Goal: Task Accomplishment & Management: Use online tool/utility

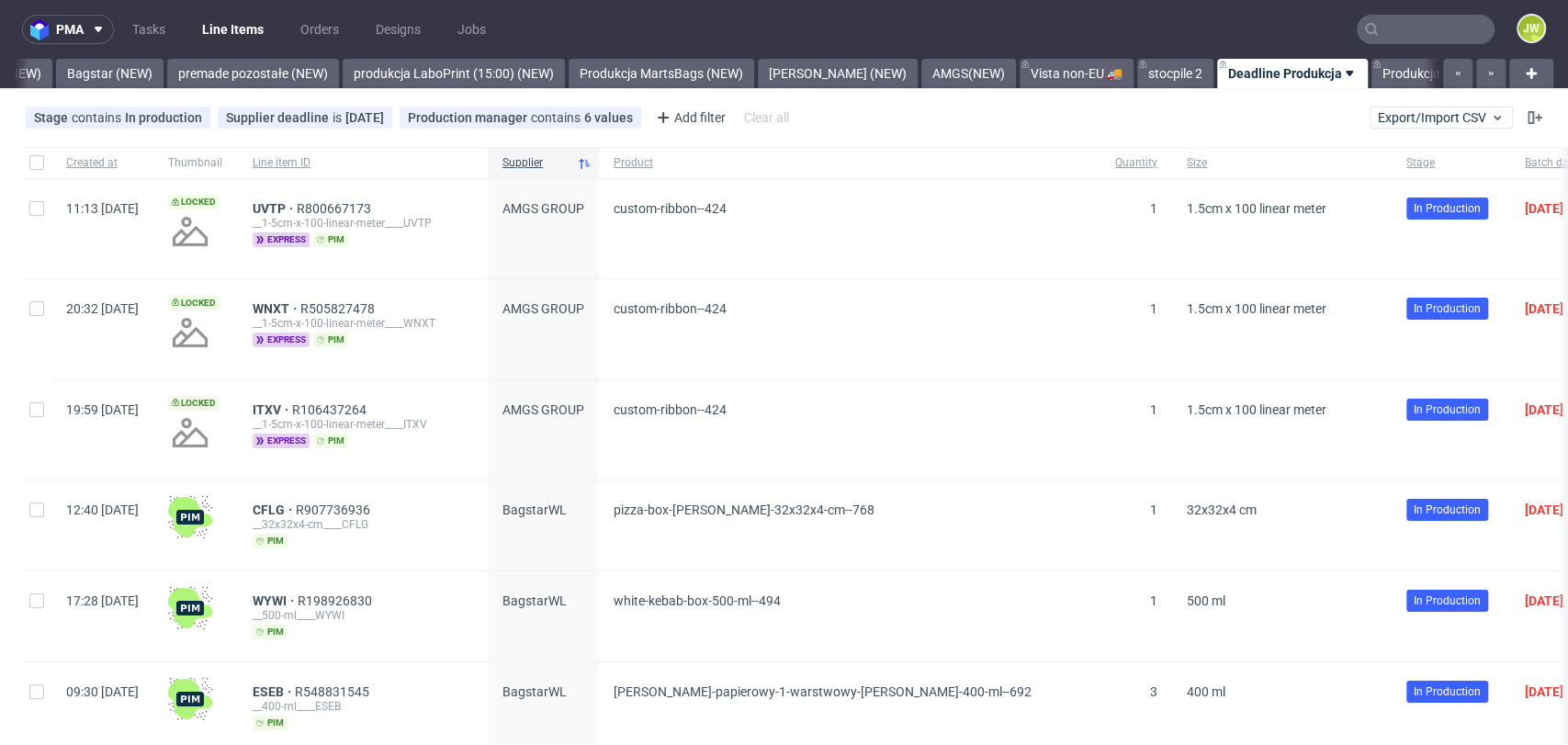
click at [1406, 100] on div "Stage contains In production Supplier deadline is today Production manager cont…" at bounding box center [784, 117] width 1568 height 44
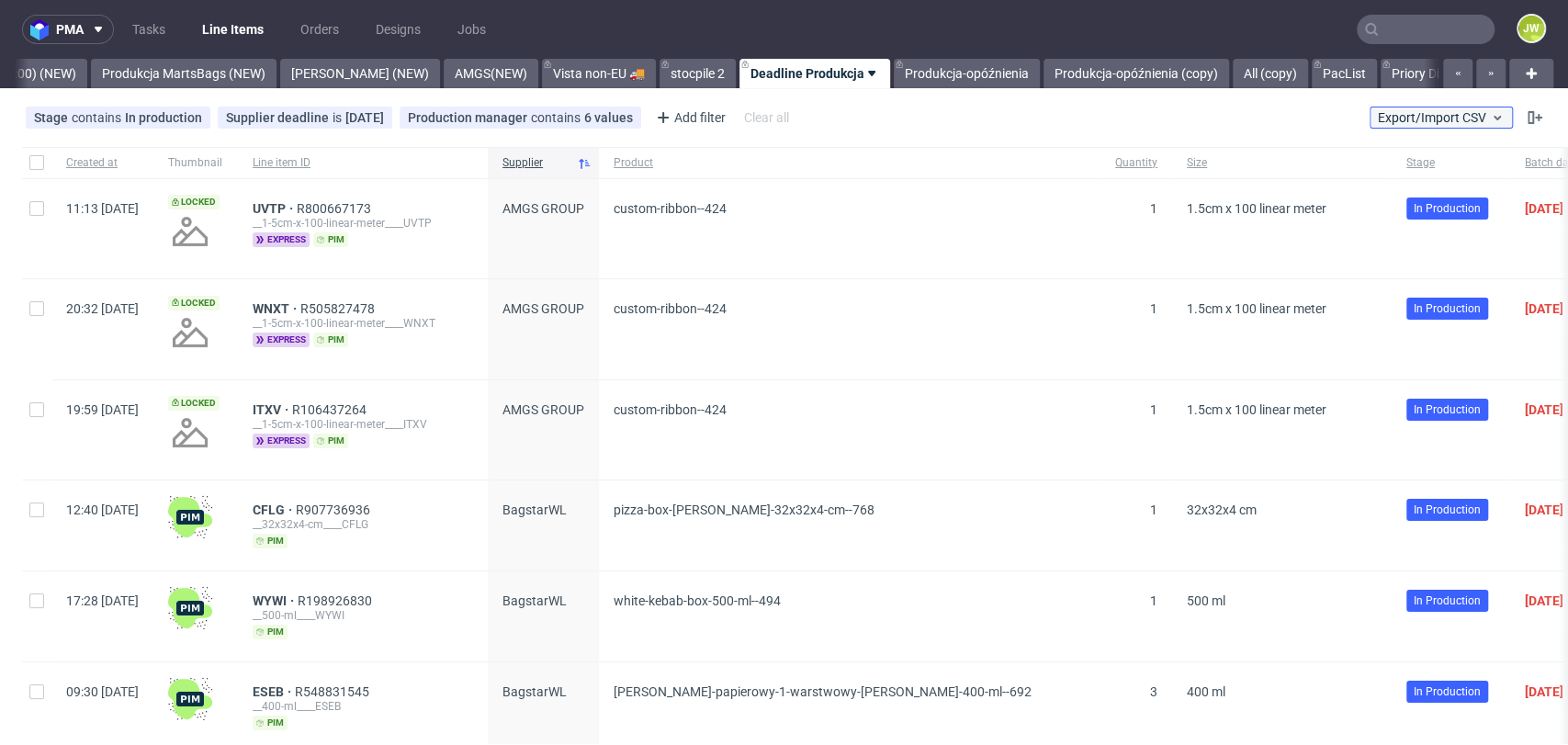
click at [1411, 122] on span "Export/Import CSV" at bounding box center [1440, 117] width 127 height 15
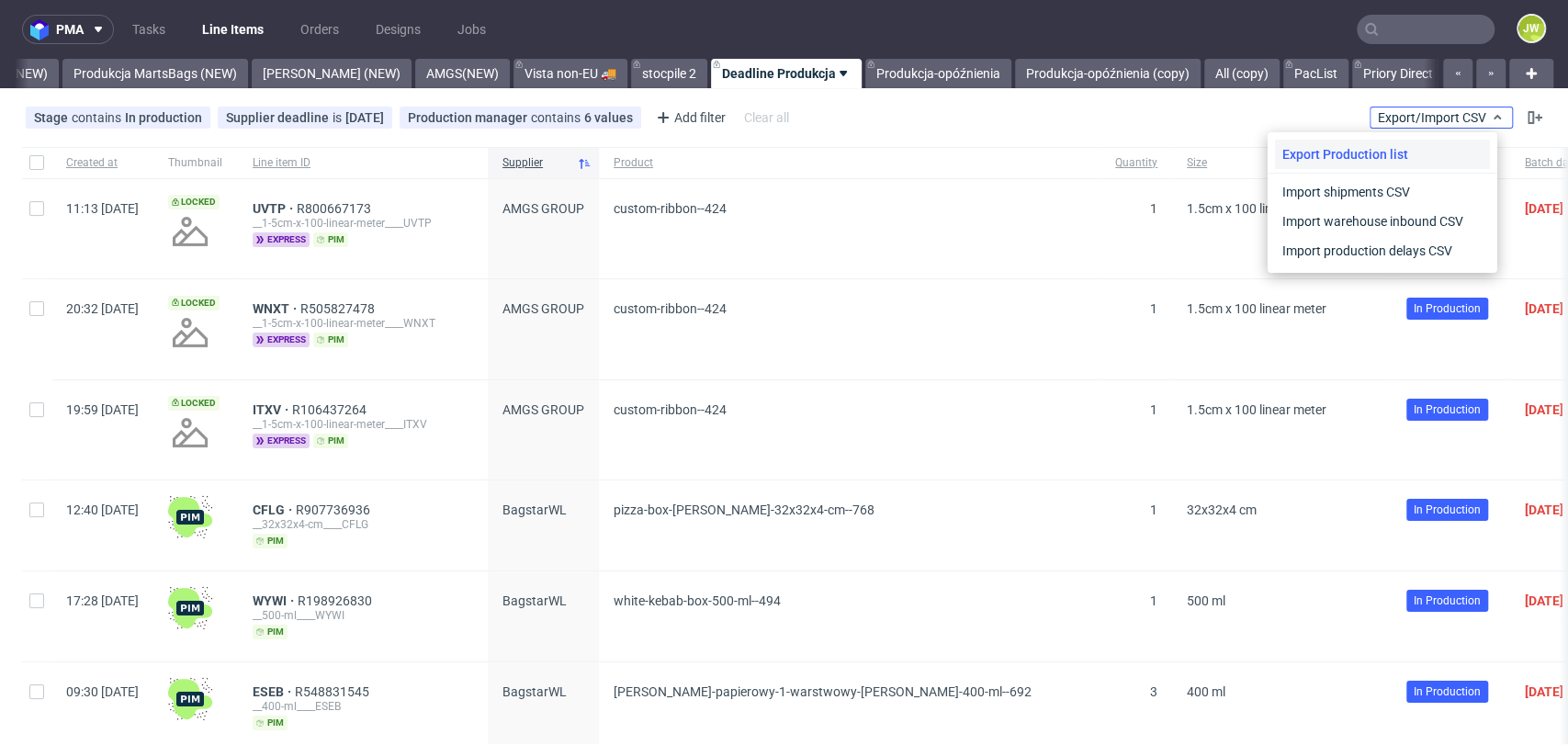
scroll to position [0, 4681]
click at [1304, 180] on link "Import shipments CSV" at bounding box center [1382, 192] width 215 height 29
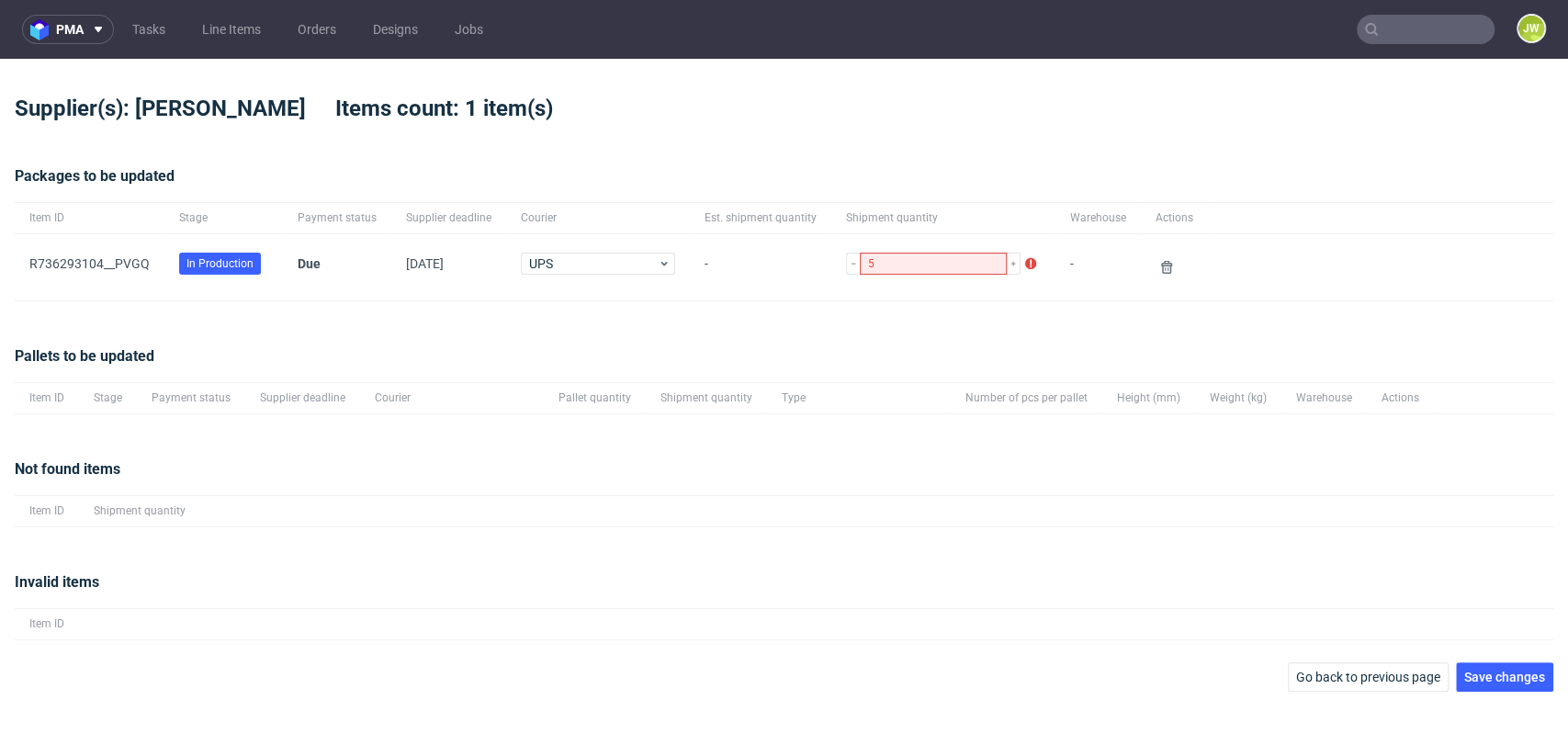
click at [567, 316] on div "Packages to be updated Item ID Stage Payment status Supplier deadline Courier E…" at bounding box center [784, 234] width 1539 height 181
click at [1476, 664] on button "Save changes" at bounding box center [1504, 677] width 97 height 29
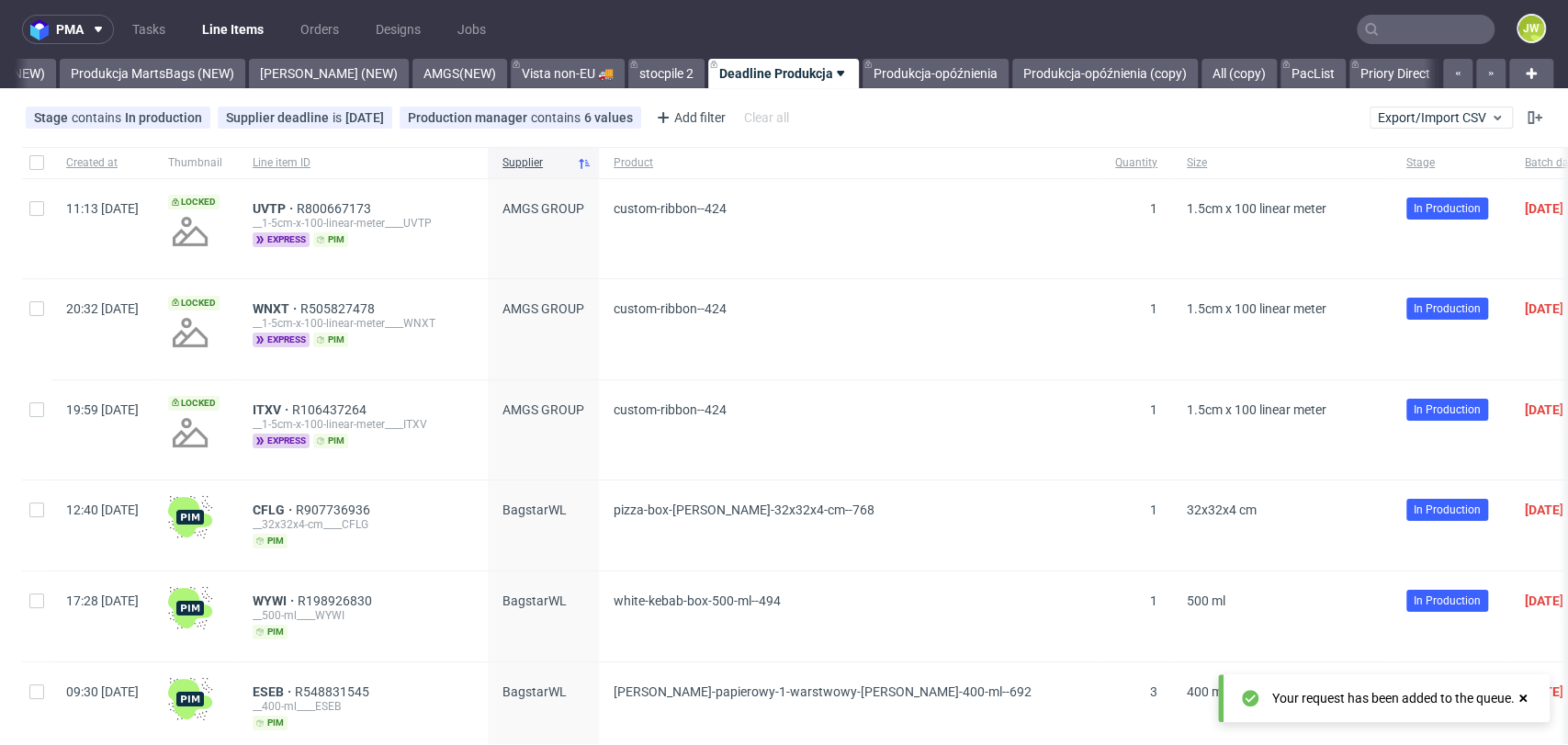
scroll to position [0, 4681]
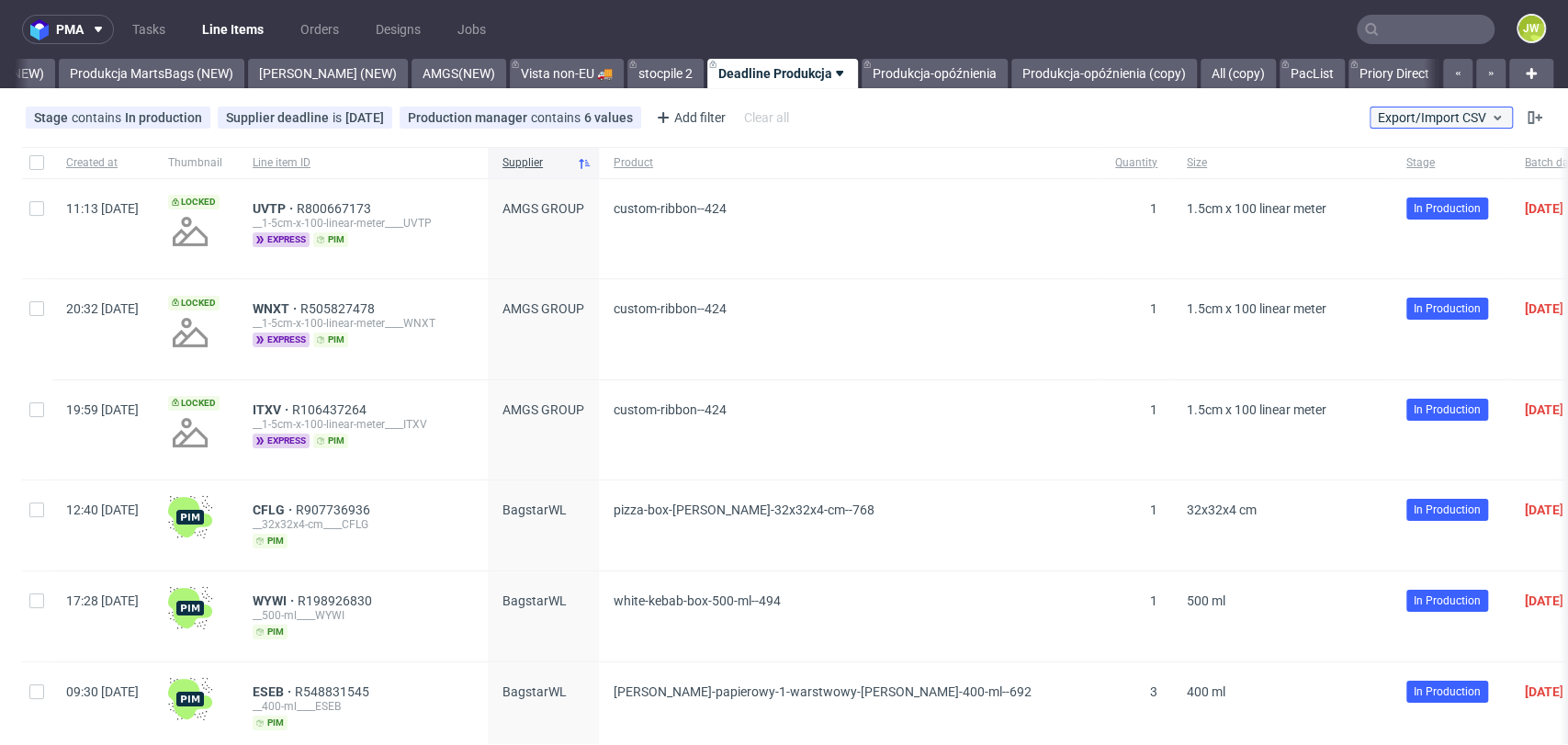
click at [1396, 113] on span "Export/Import CSV" at bounding box center [1440, 117] width 127 height 15
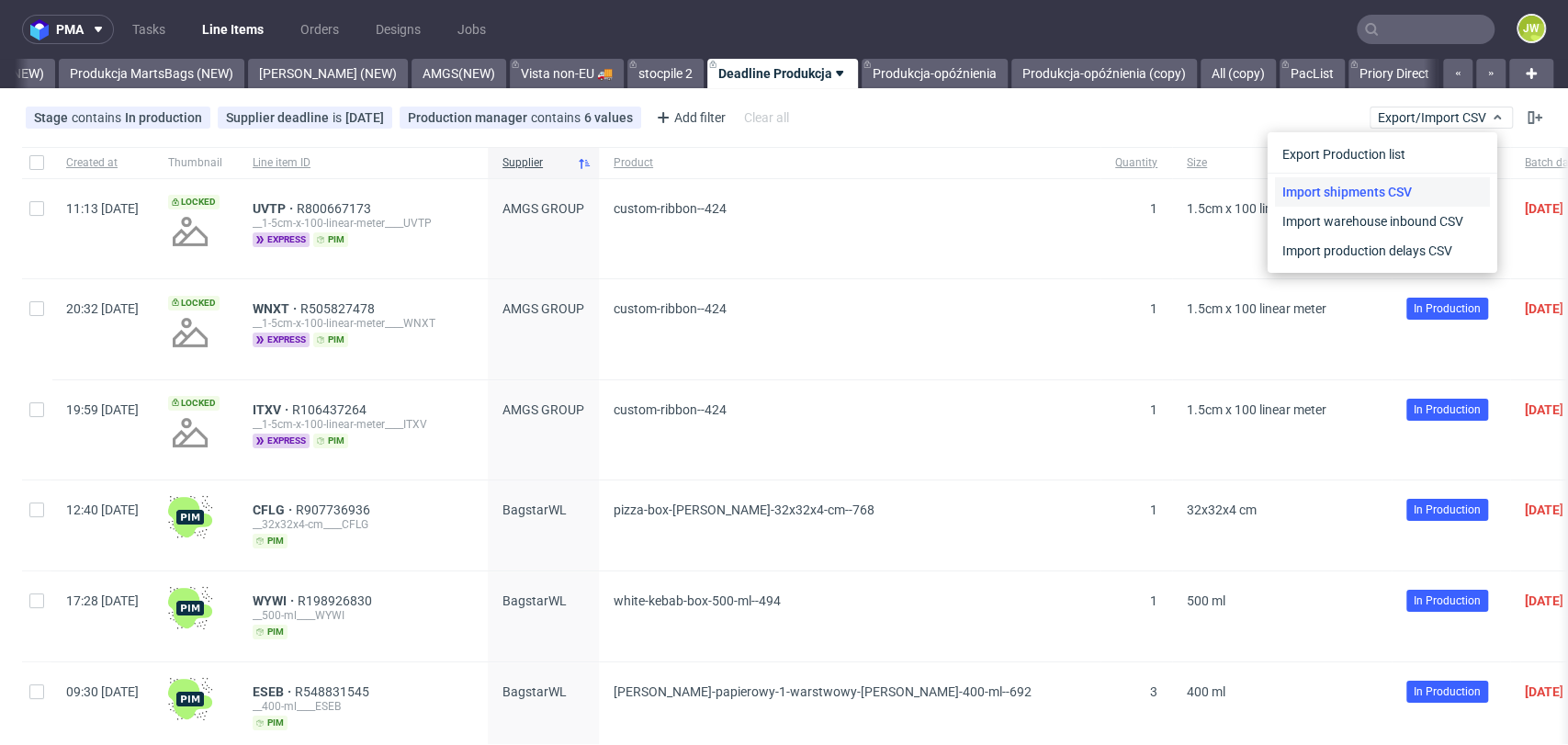
click at [1363, 196] on link "Import shipments CSV" at bounding box center [1382, 192] width 215 height 29
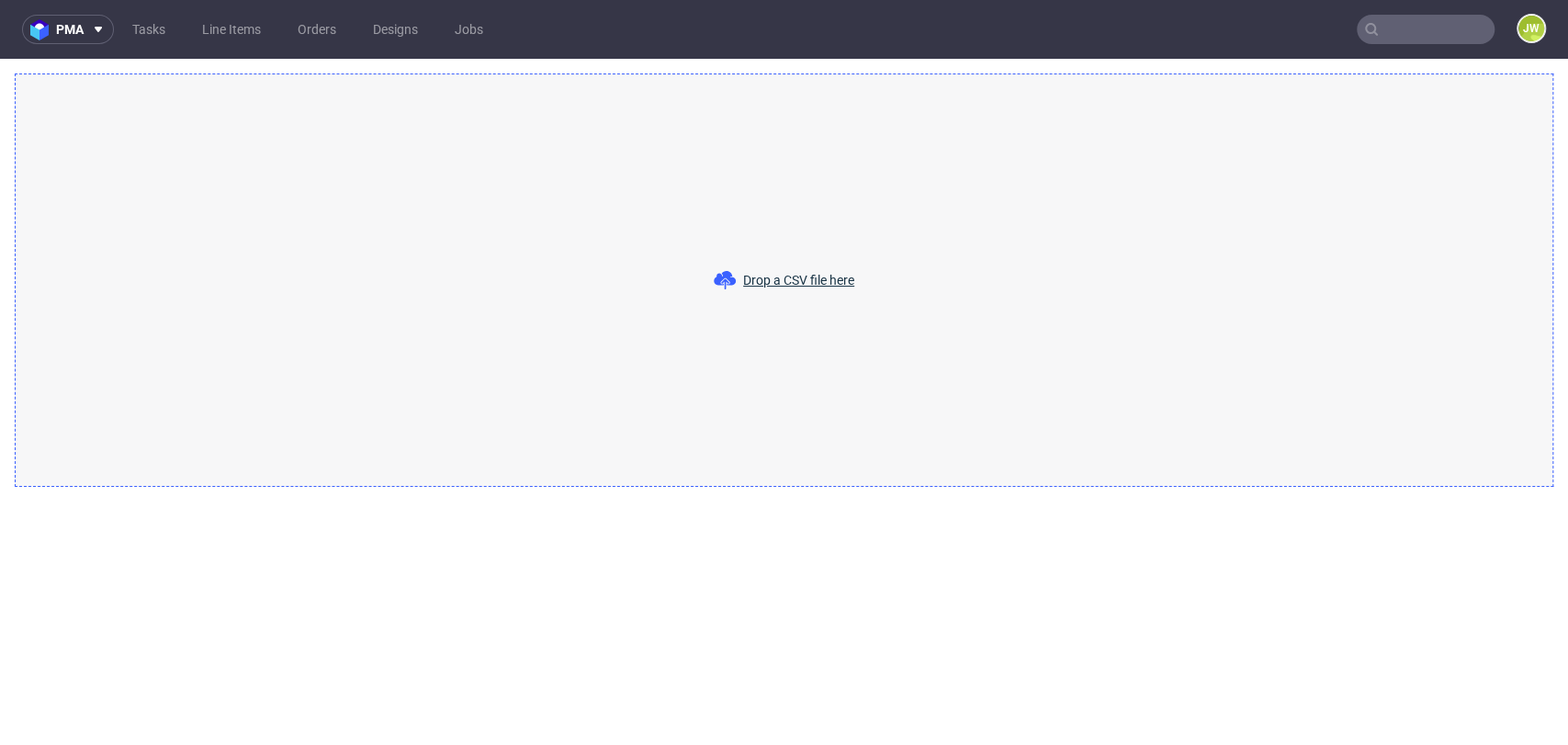
click at [838, 140] on div "Drop a CSV file here" at bounding box center [784, 280] width 1539 height 413
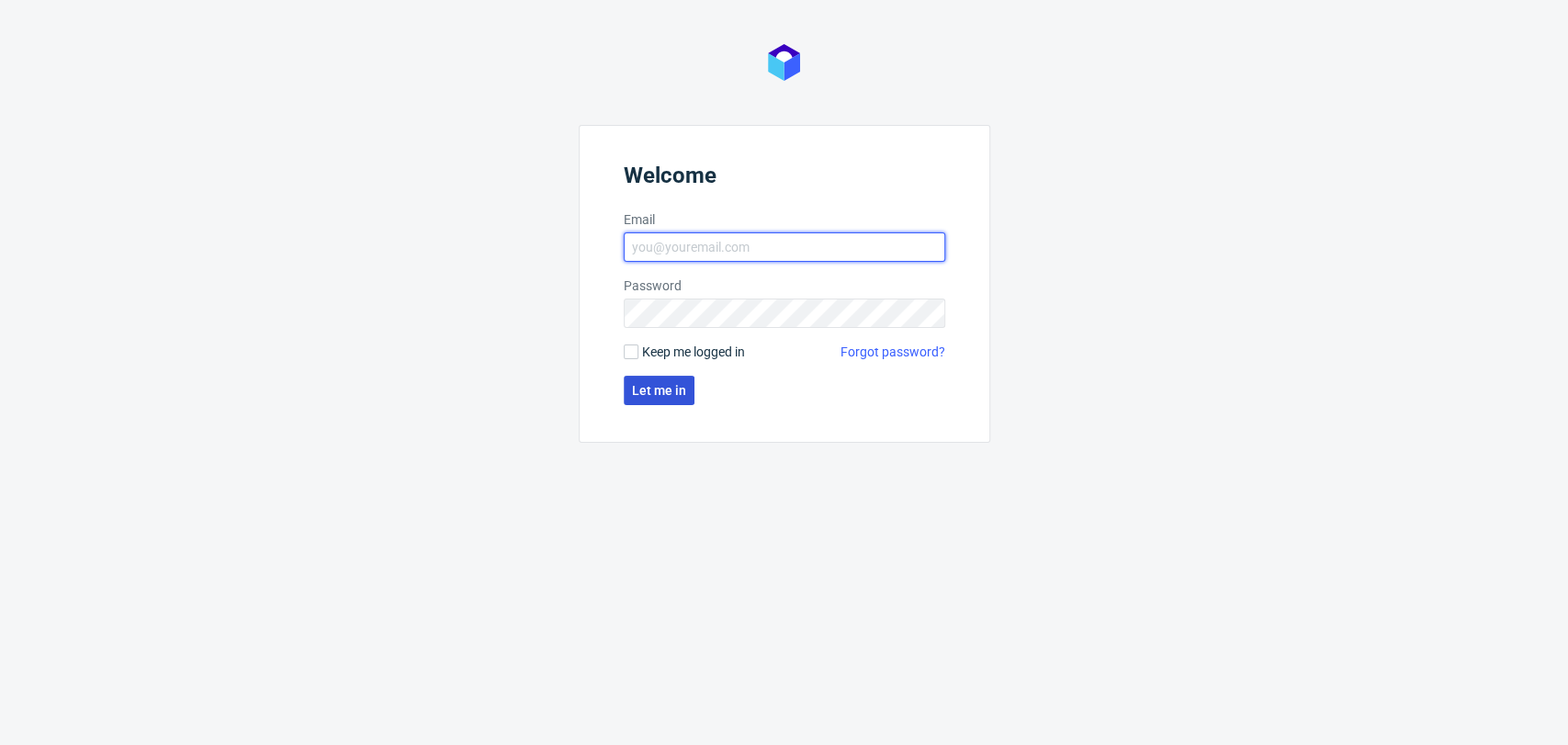
type input "[PERSON_NAME][EMAIL_ADDRESS][DOMAIN_NAME]"
click at [669, 398] on button "Let me in" at bounding box center [659, 391] width 71 height 29
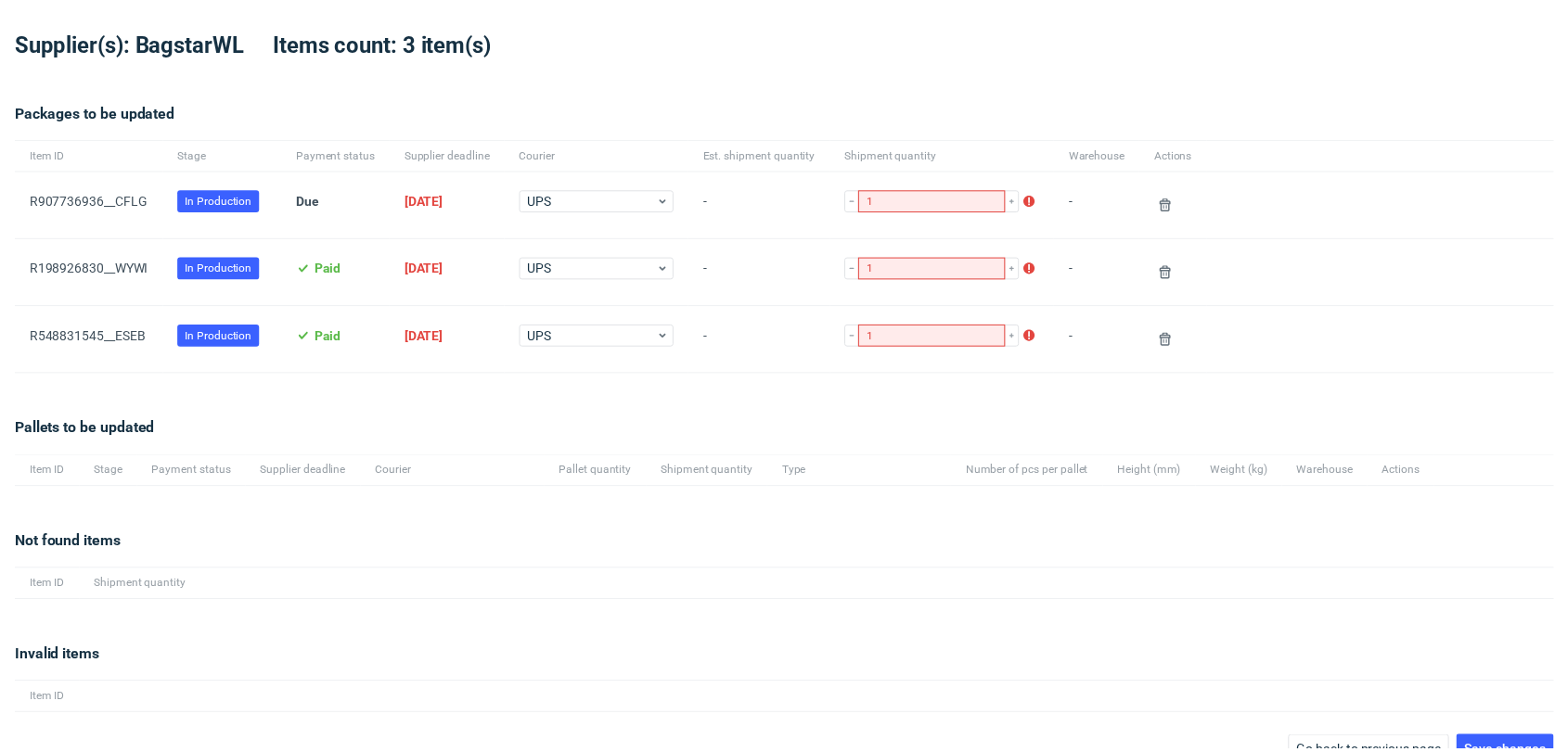
scroll to position [96, 0]
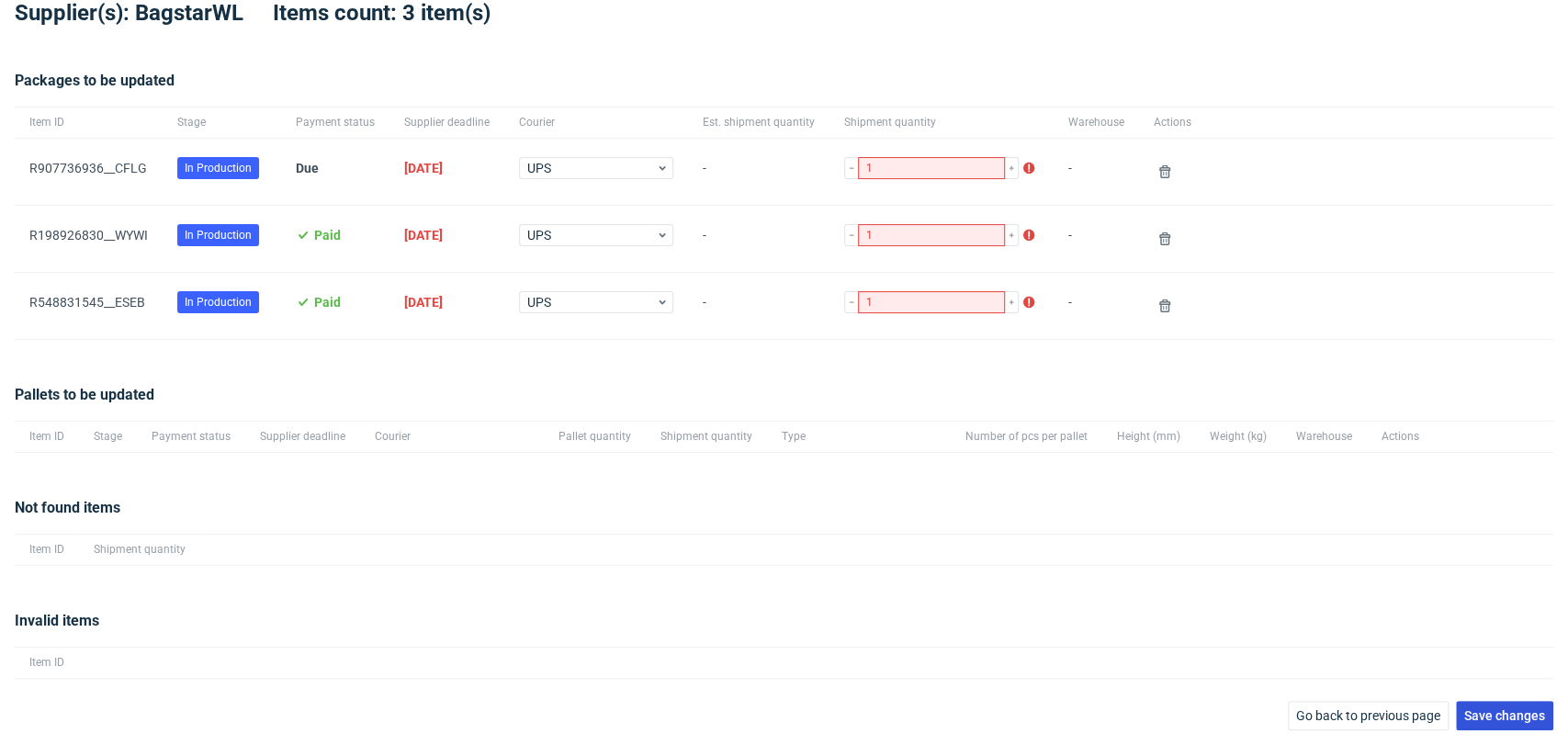
click at [1464, 710] on span "Save changes" at bounding box center [1504, 716] width 80 height 13
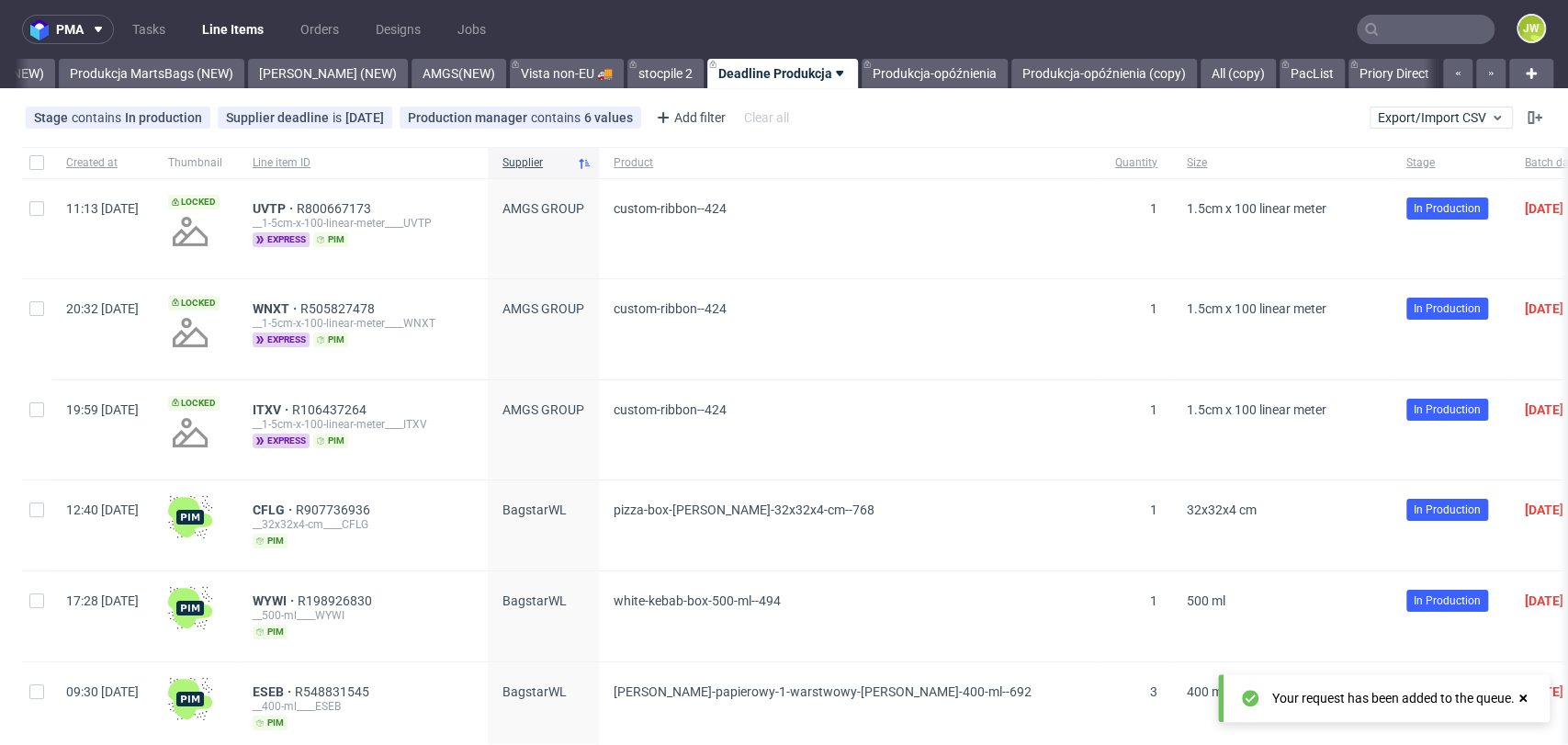
scroll to position [0, 4681]
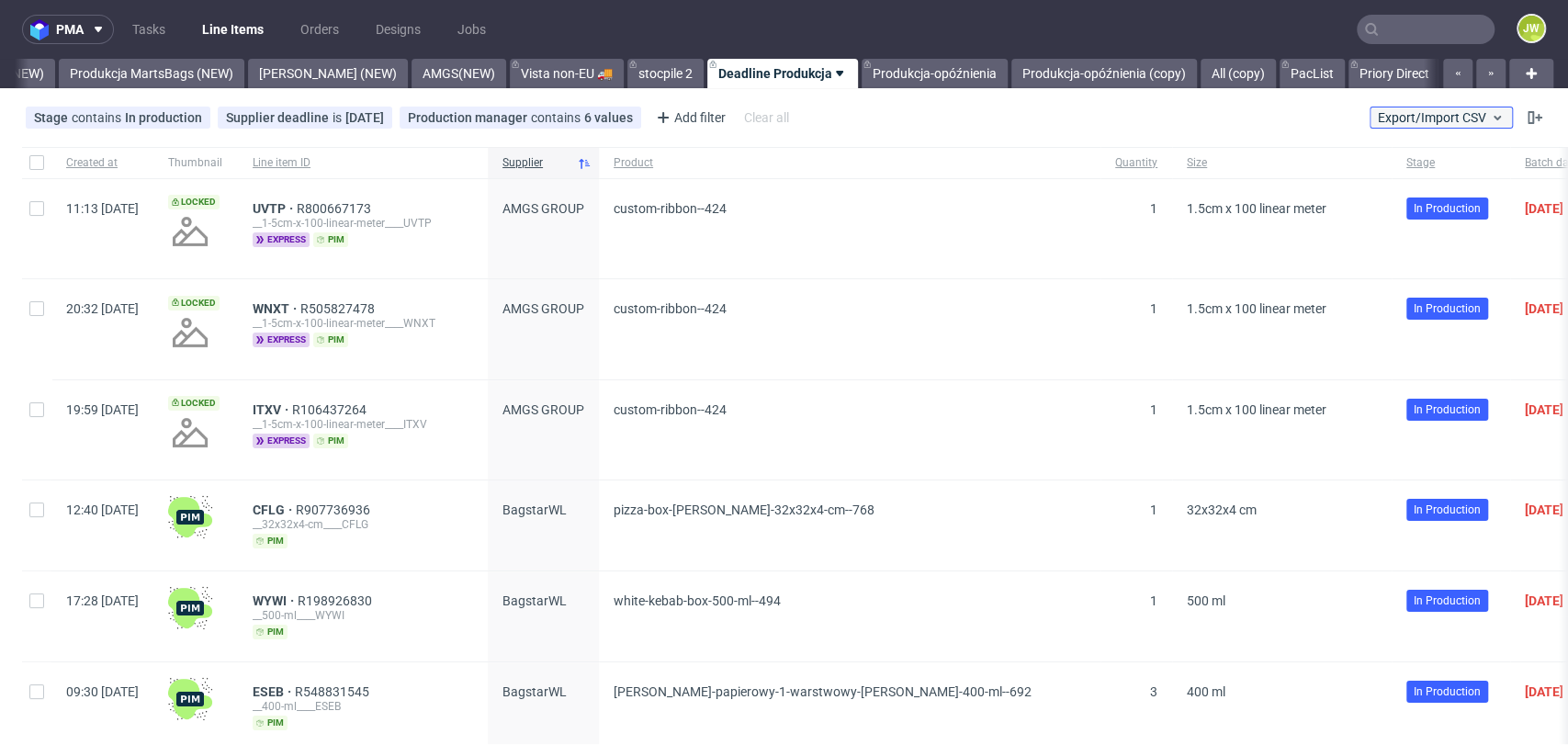
click at [1388, 121] on span "Export/Import CSV" at bounding box center [1440, 117] width 127 height 15
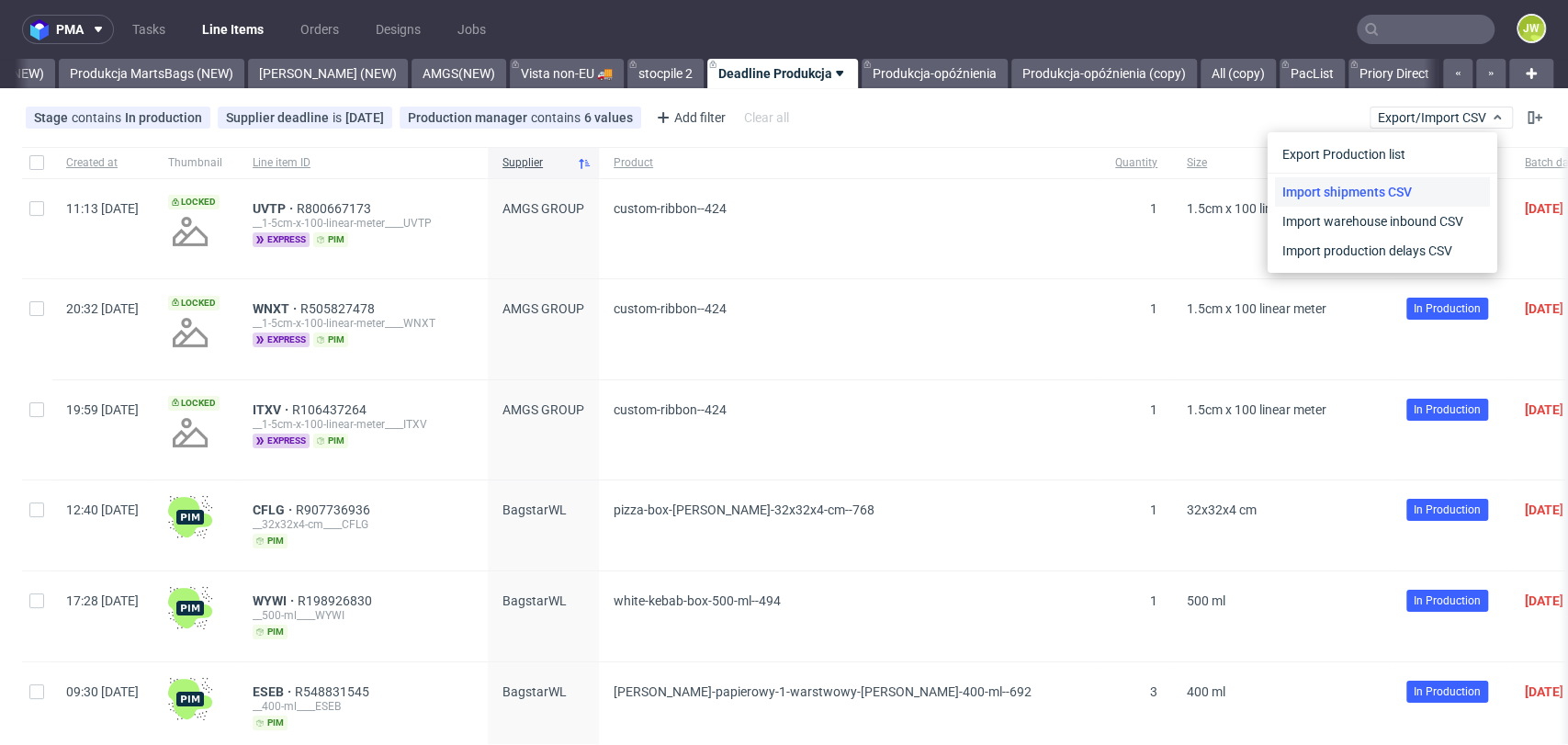
click at [1379, 178] on link "Import shipments CSV" at bounding box center [1382, 192] width 215 height 29
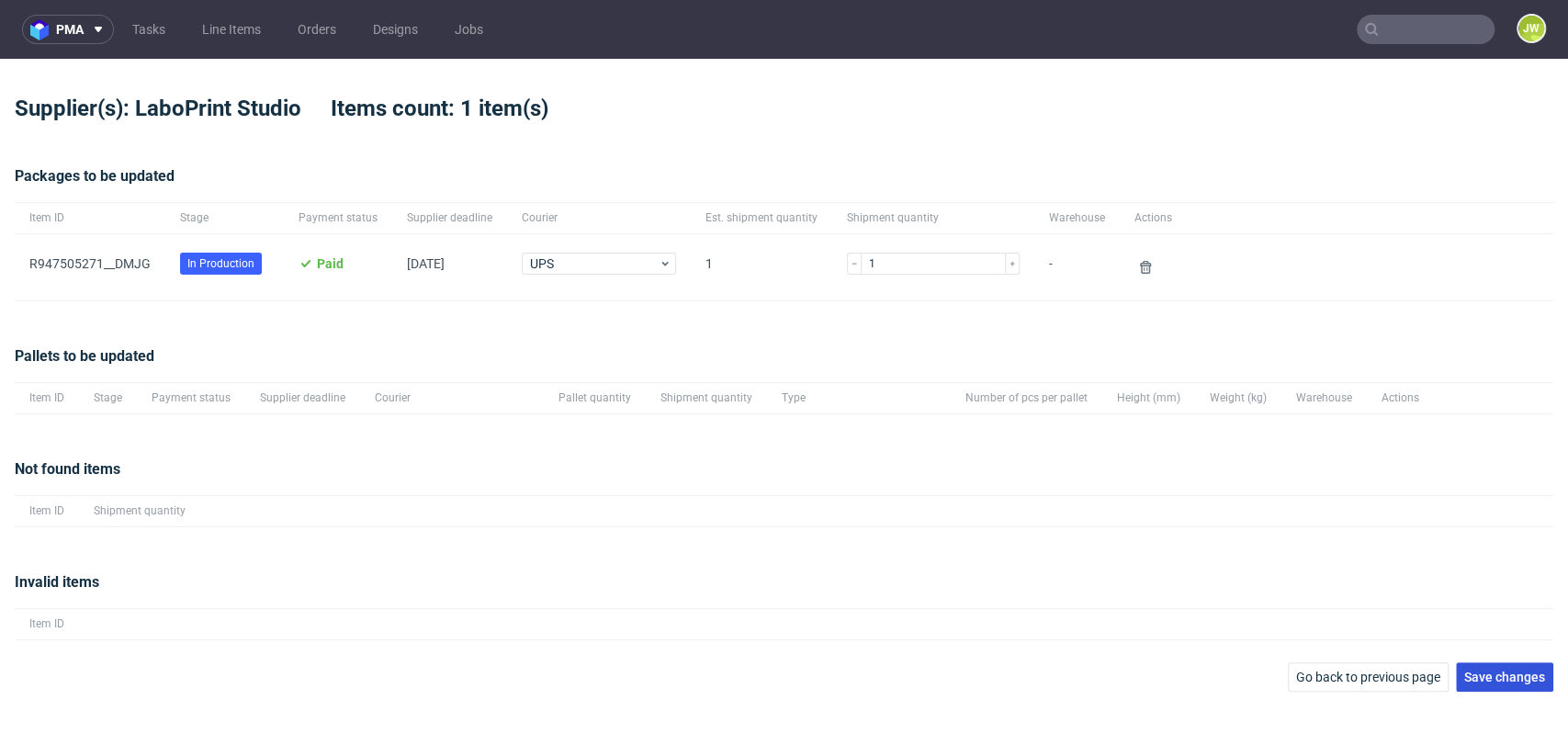
click at [1486, 689] on button "Save changes" at bounding box center [1504, 677] width 97 height 29
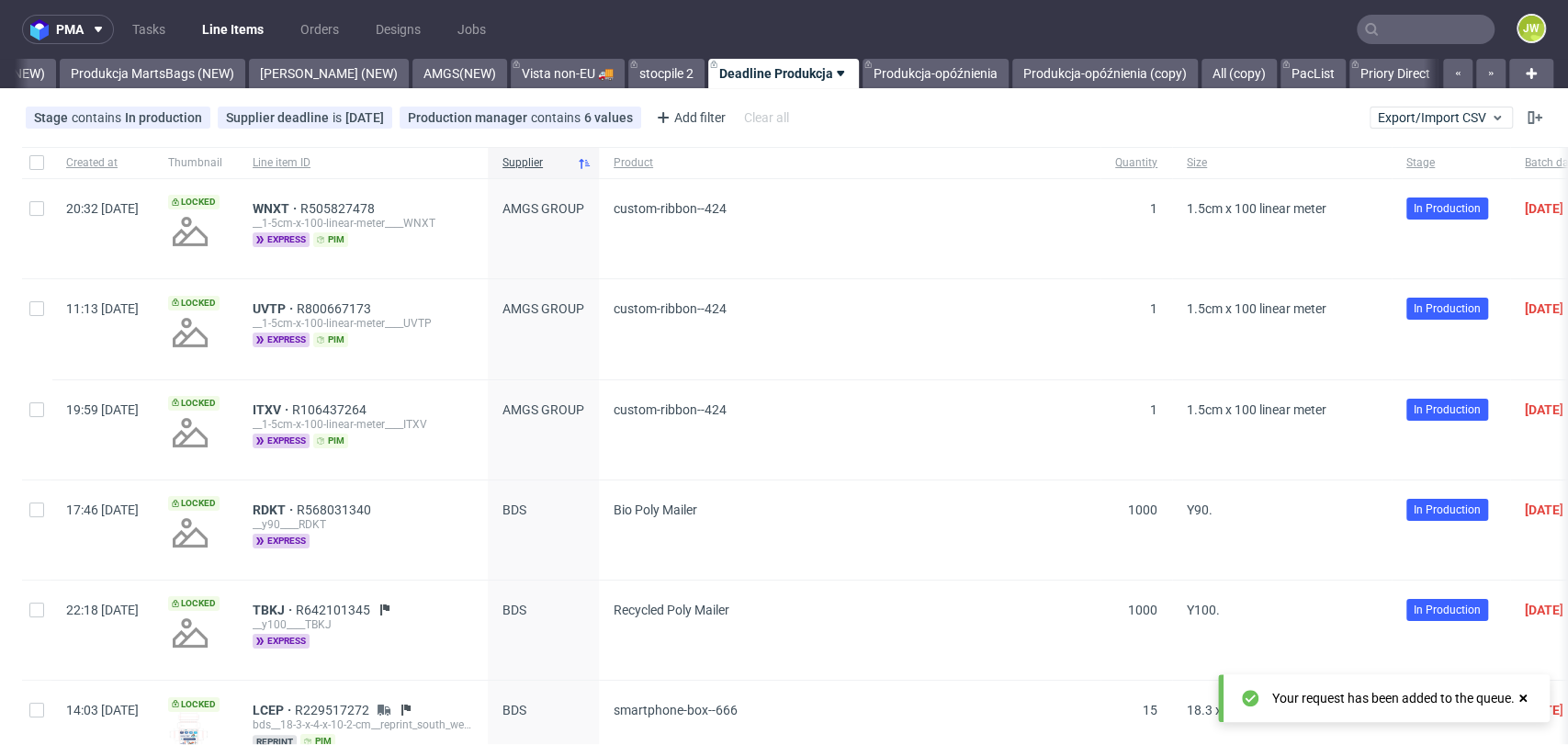
scroll to position [0, 4681]
